Goal: Complete application form

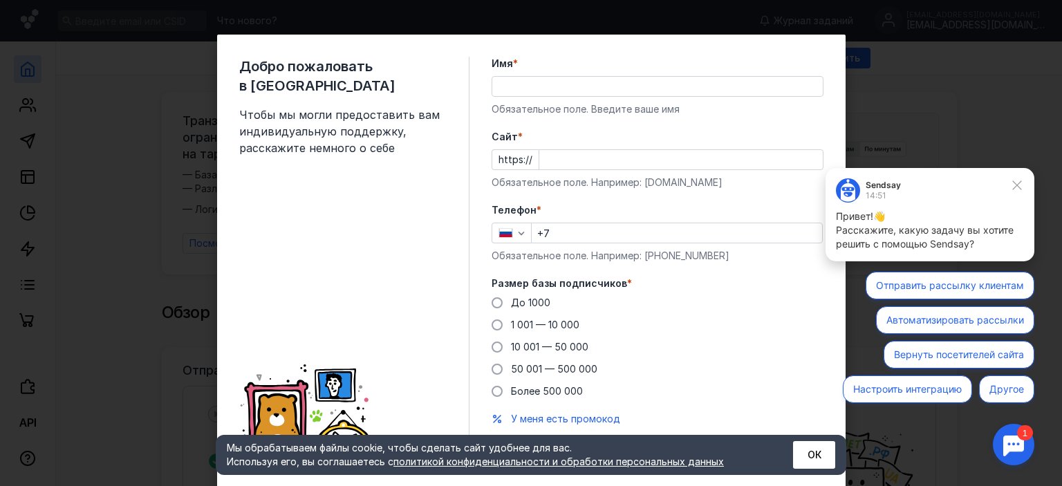
click at [581, 91] on input "Имя *" at bounding box center [657, 86] width 330 height 19
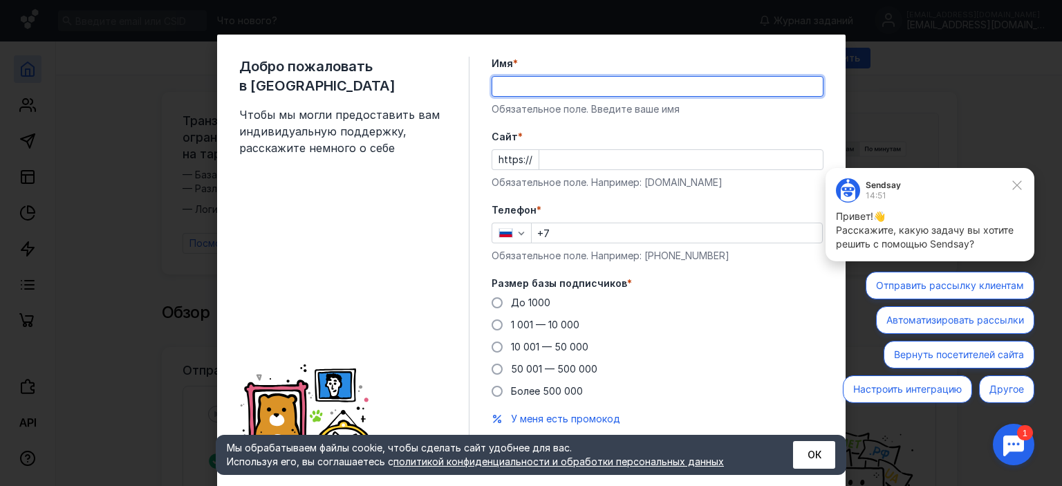
type input "[PERSON_NAME]"
click at [635, 163] on input "Cайт *" at bounding box center [680, 159] width 283 height 19
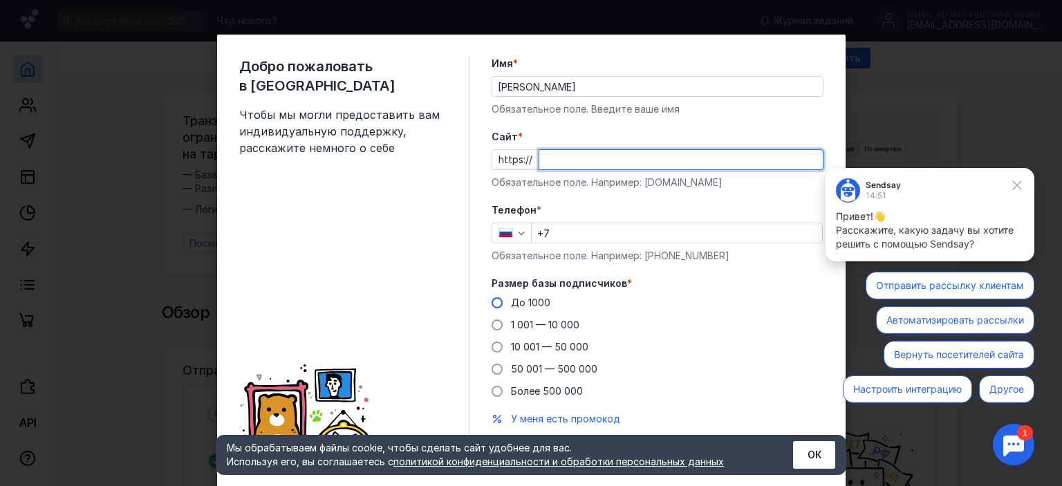
click at [492, 303] on div "Размер базы подписчиков * До [DATE] 1 001 — 10 000 10 001 — 50 000 50 001 — 500…" at bounding box center [658, 338] width 332 height 122
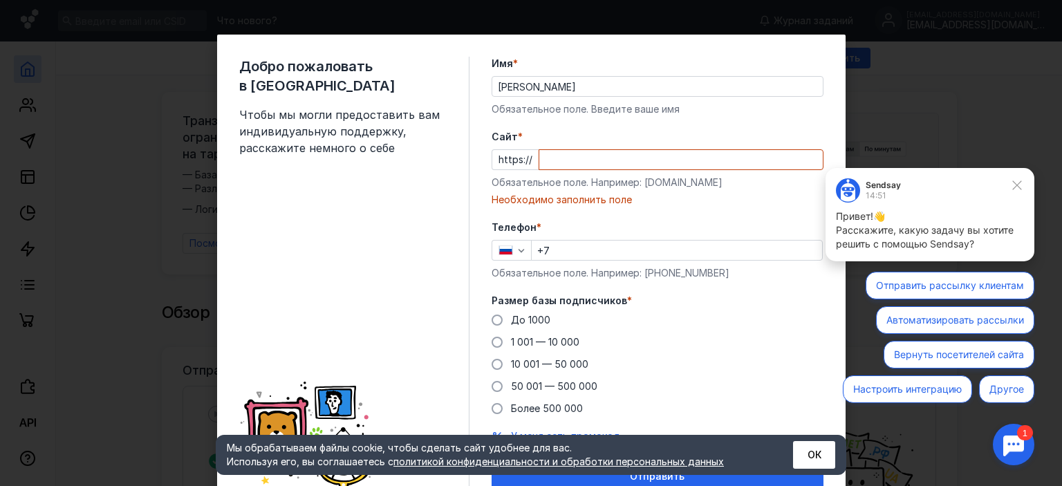
click at [590, 165] on input "Cайт *" at bounding box center [680, 159] width 283 height 19
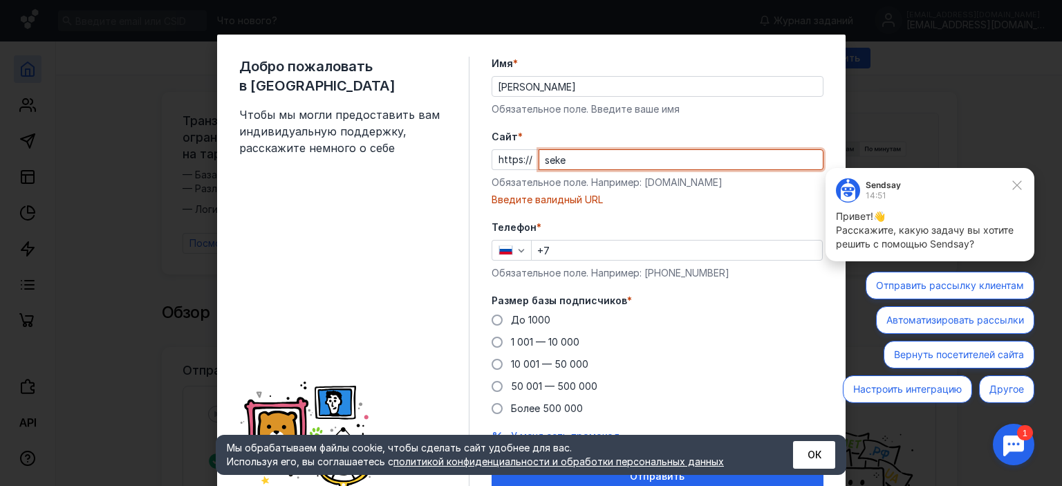
type input "sekee"
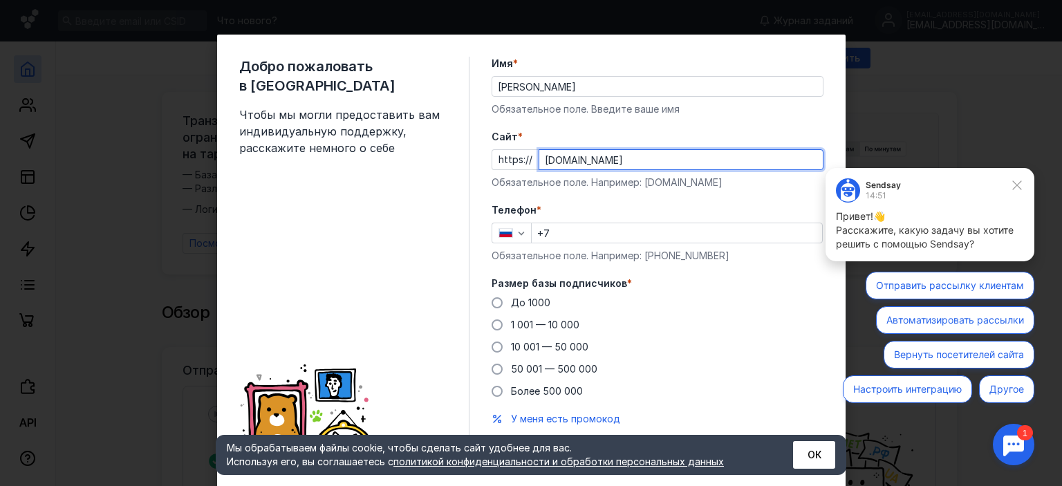
type input "[DOMAIN_NAME]"
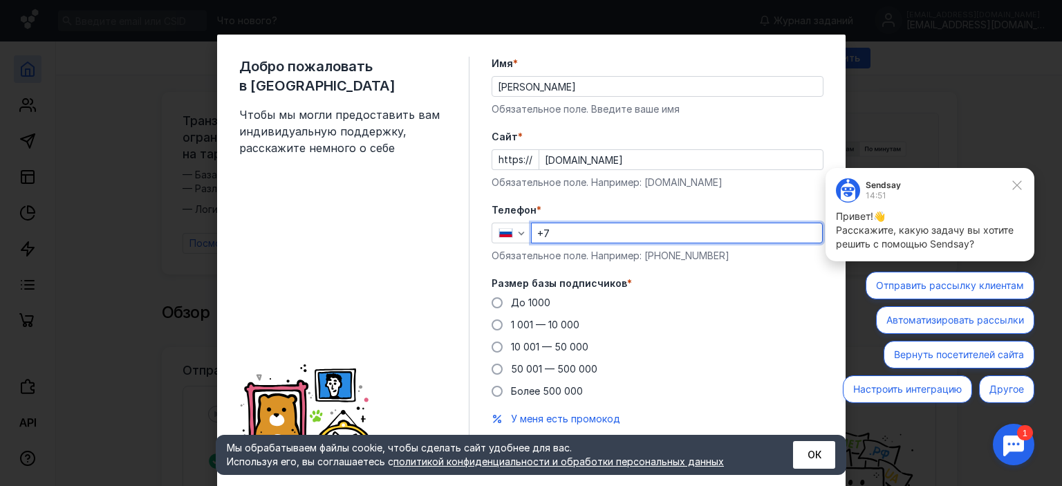
click at [602, 232] on input "+7" at bounding box center [677, 232] width 290 height 19
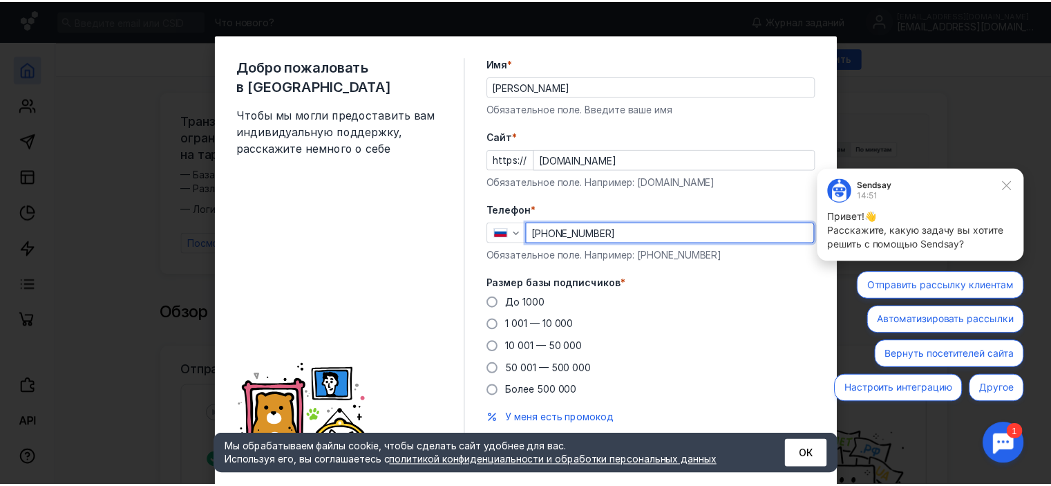
scroll to position [44, 0]
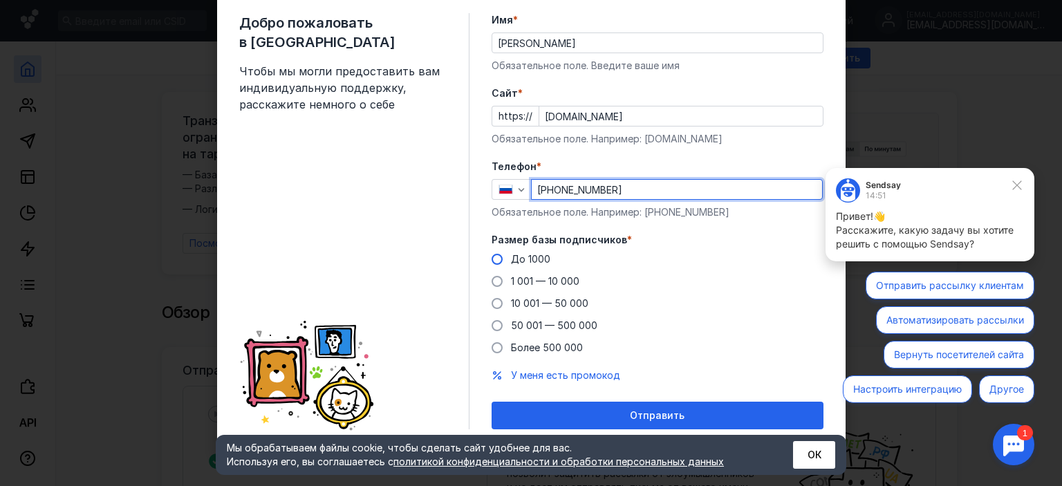
type input "[PHONE_NUMBER]"
click at [494, 258] on span at bounding box center [497, 259] width 11 height 11
click at [0, 0] on input "До 1000" at bounding box center [0, 0] width 0 height 0
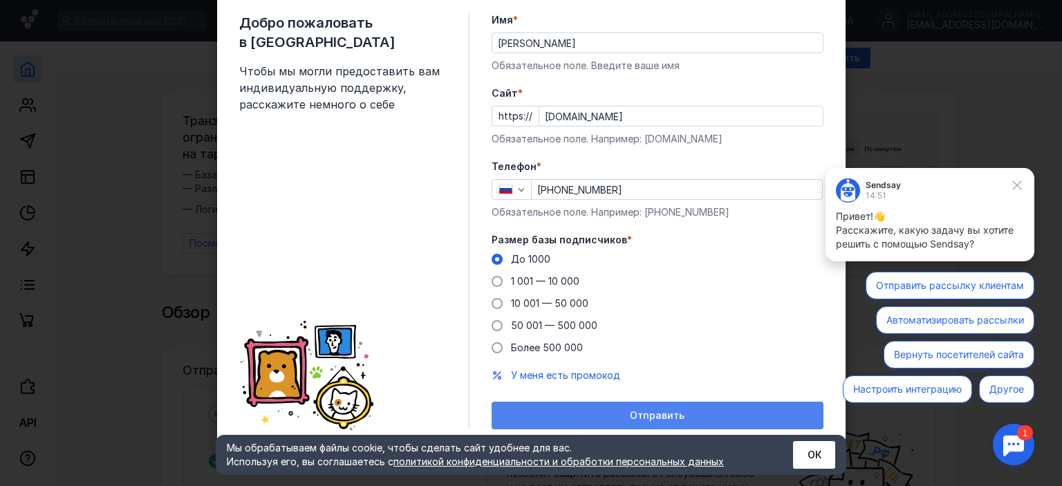
click at [657, 418] on span "Отправить" at bounding box center [657, 416] width 55 height 12
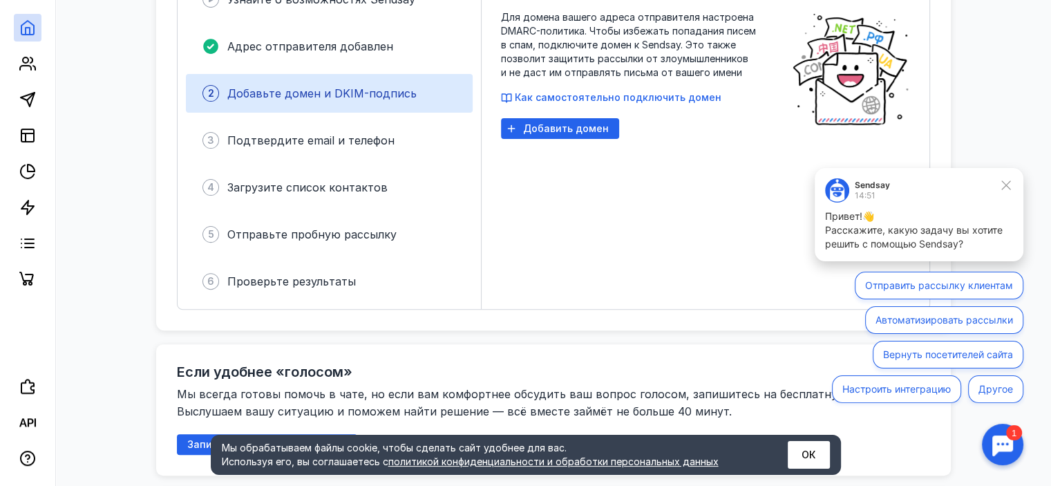
scroll to position [484, 0]
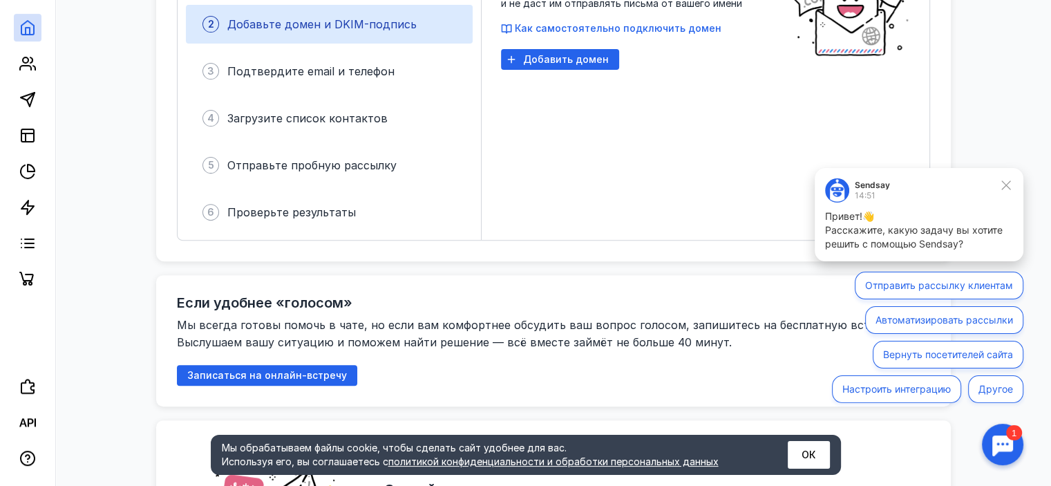
click at [1008, 187] on icon at bounding box center [1006, 185] width 12 height 12
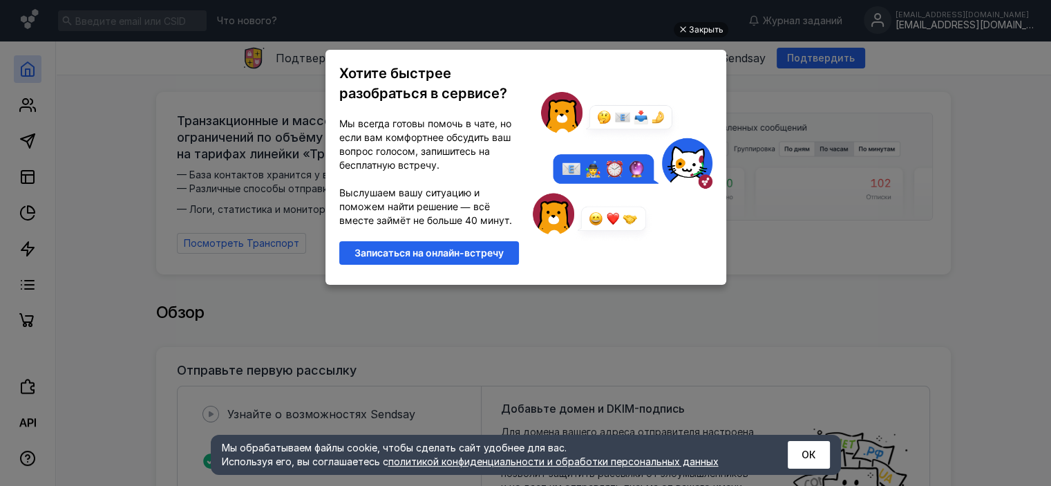
scroll to position [0, 0]
